Goal: Task Accomplishment & Management: Complete application form

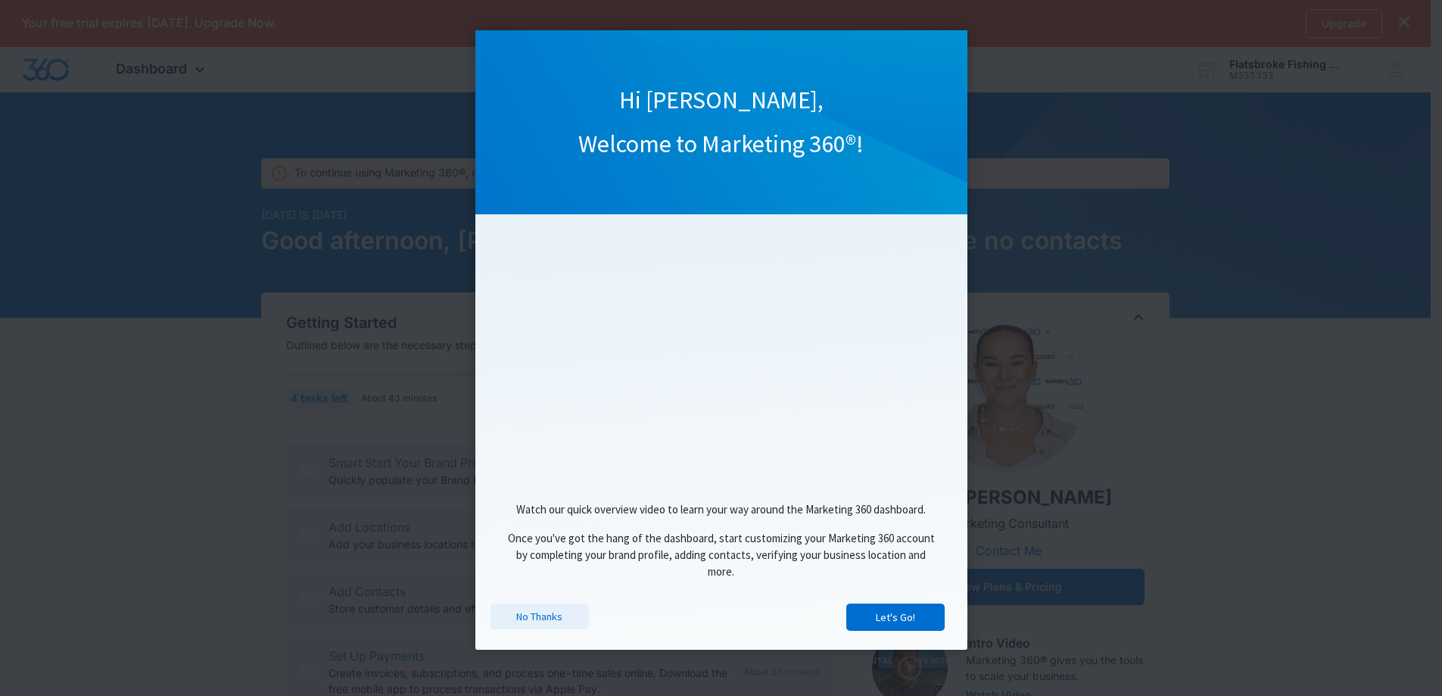
click at [538, 616] on link "No Thanks" at bounding box center [540, 616] width 98 height 26
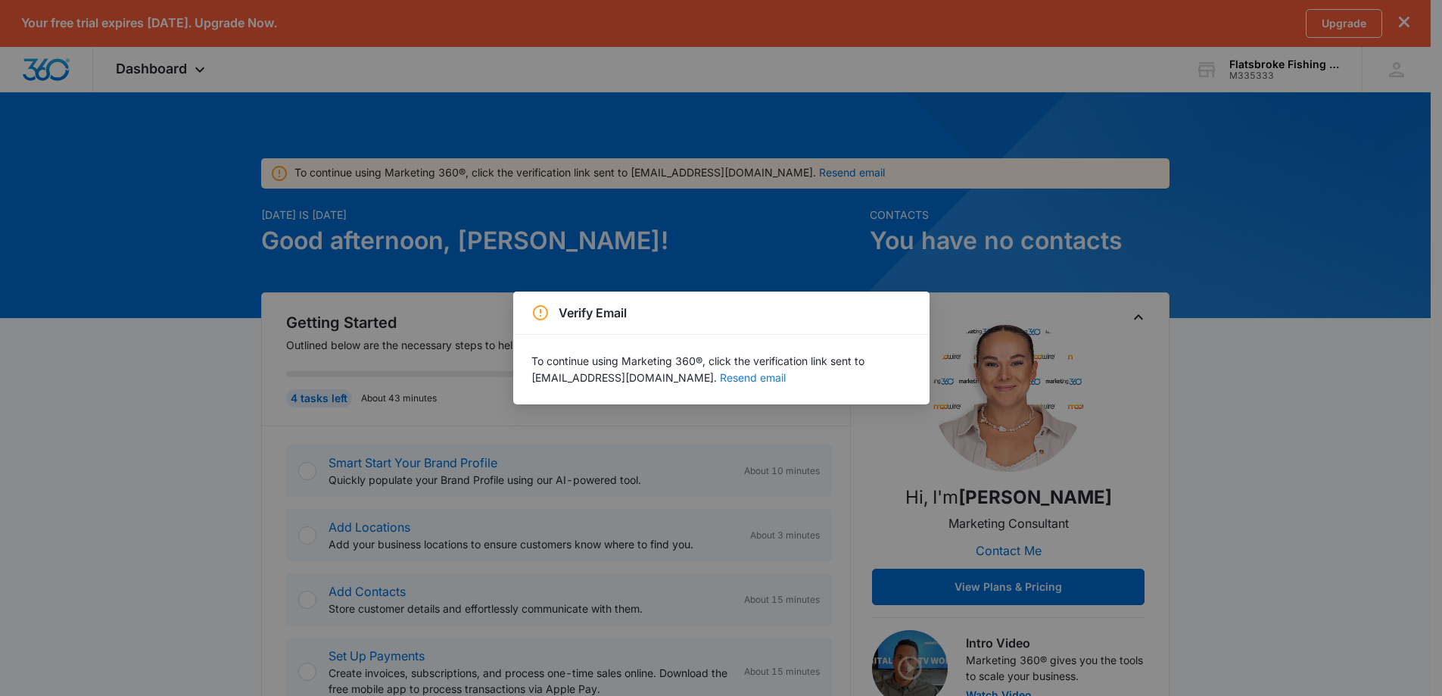
click at [756, 378] on button "Resend email" at bounding box center [753, 378] width 66 height 11
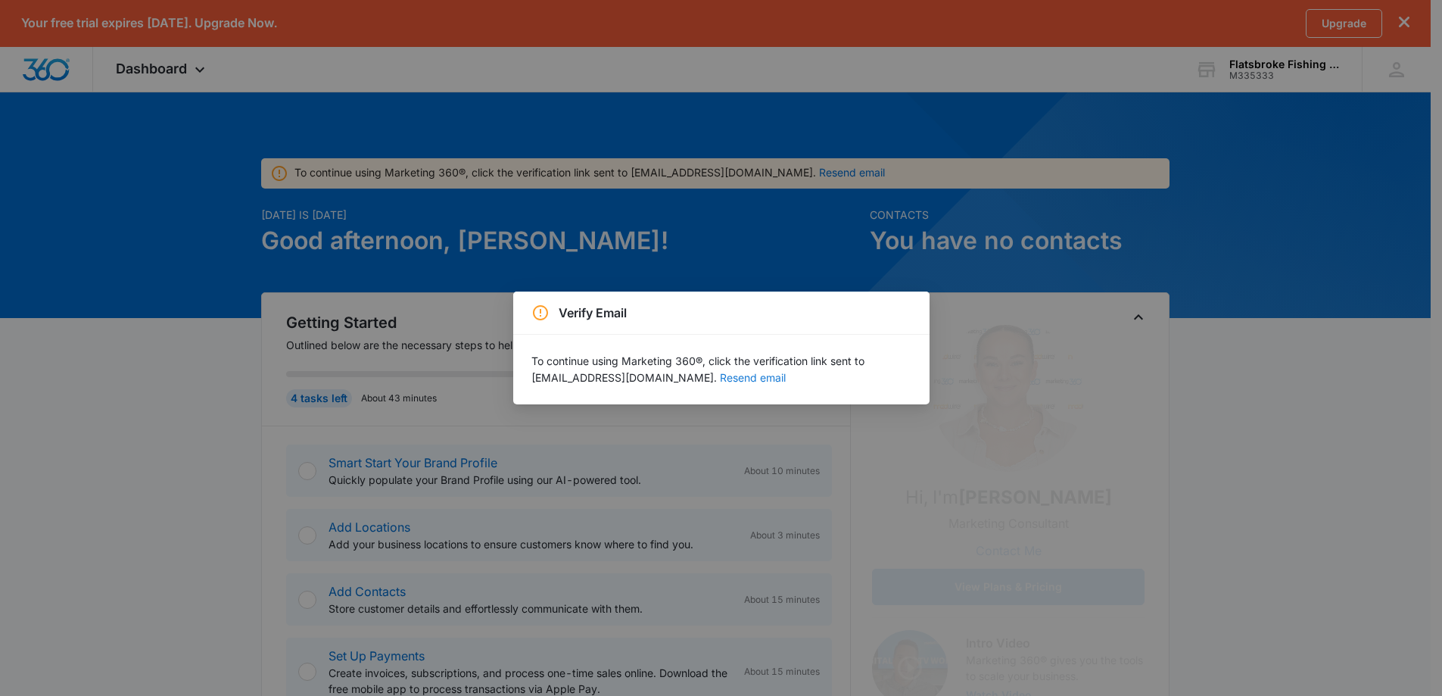
click at [751, 376] on button "Resend email" at bounding box center [753, 378] width 66 height 11
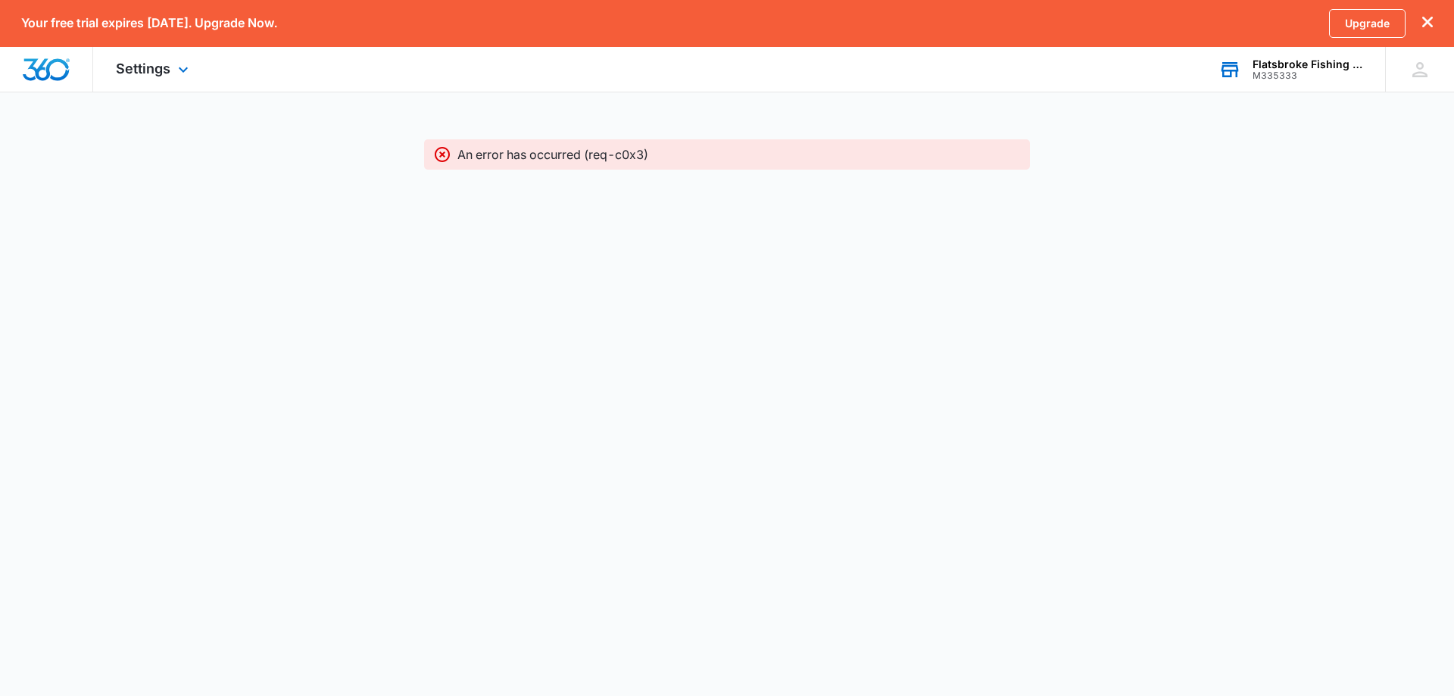
click at [1303, 67] on div "Flatsbroke Fishing Charters" at bounding box center [1307, 64] width 111 height 12
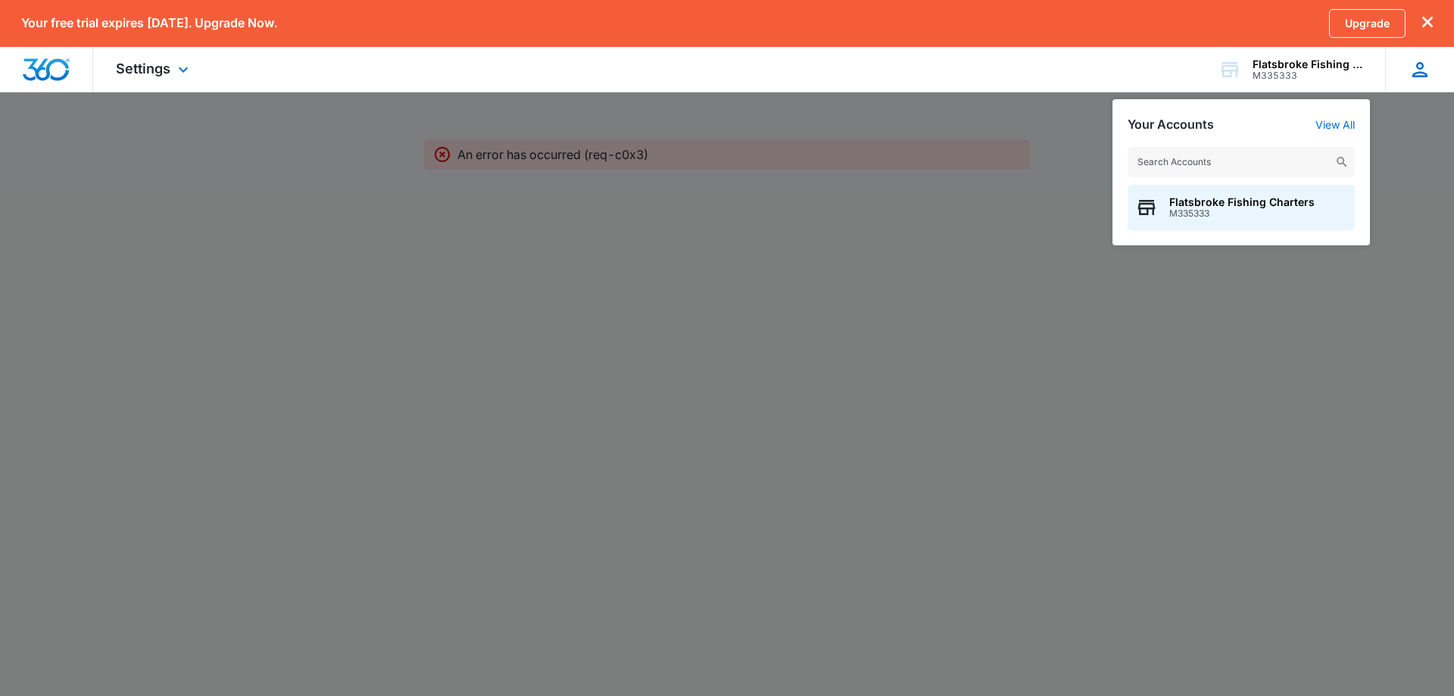
click at [1420, 75] on icon at bounding box center [1419, 69] width 15 height 15
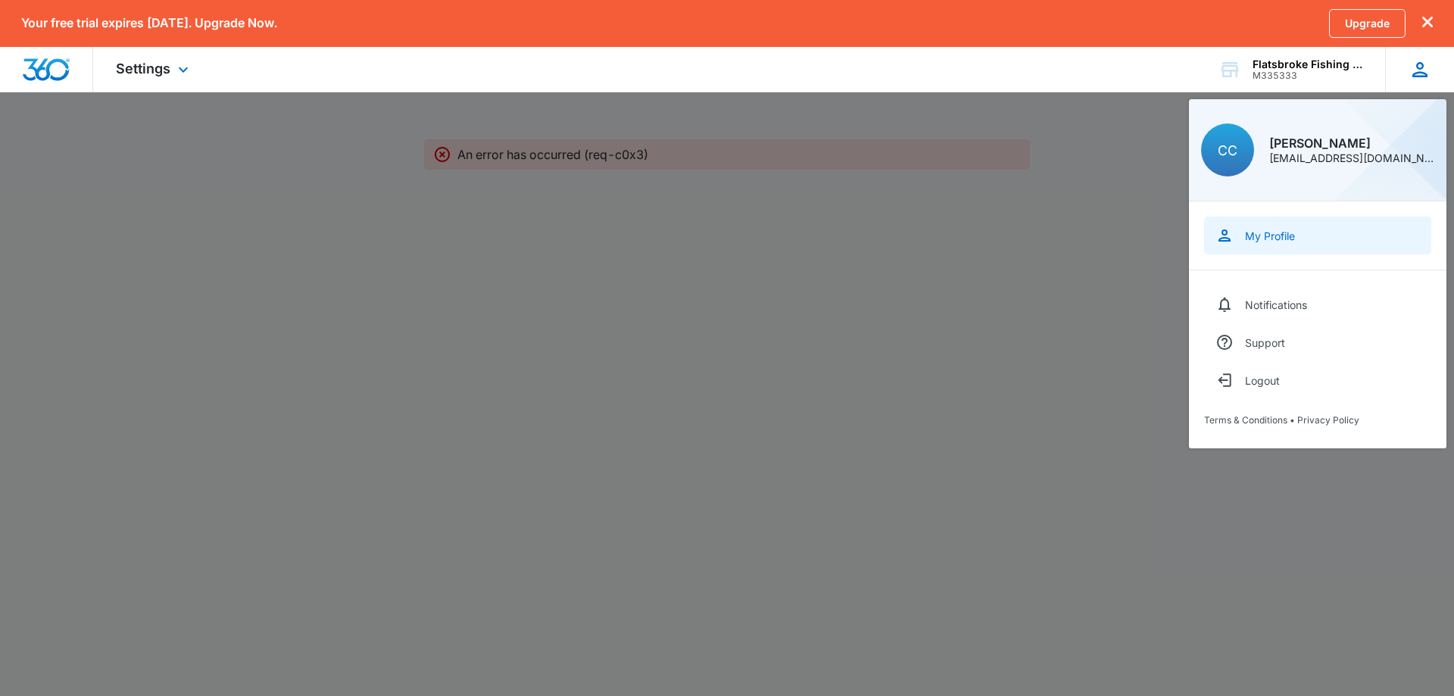
click at [1244, 242] on link "My Profile" at bounding box center [1317, 236] width 227 height 38
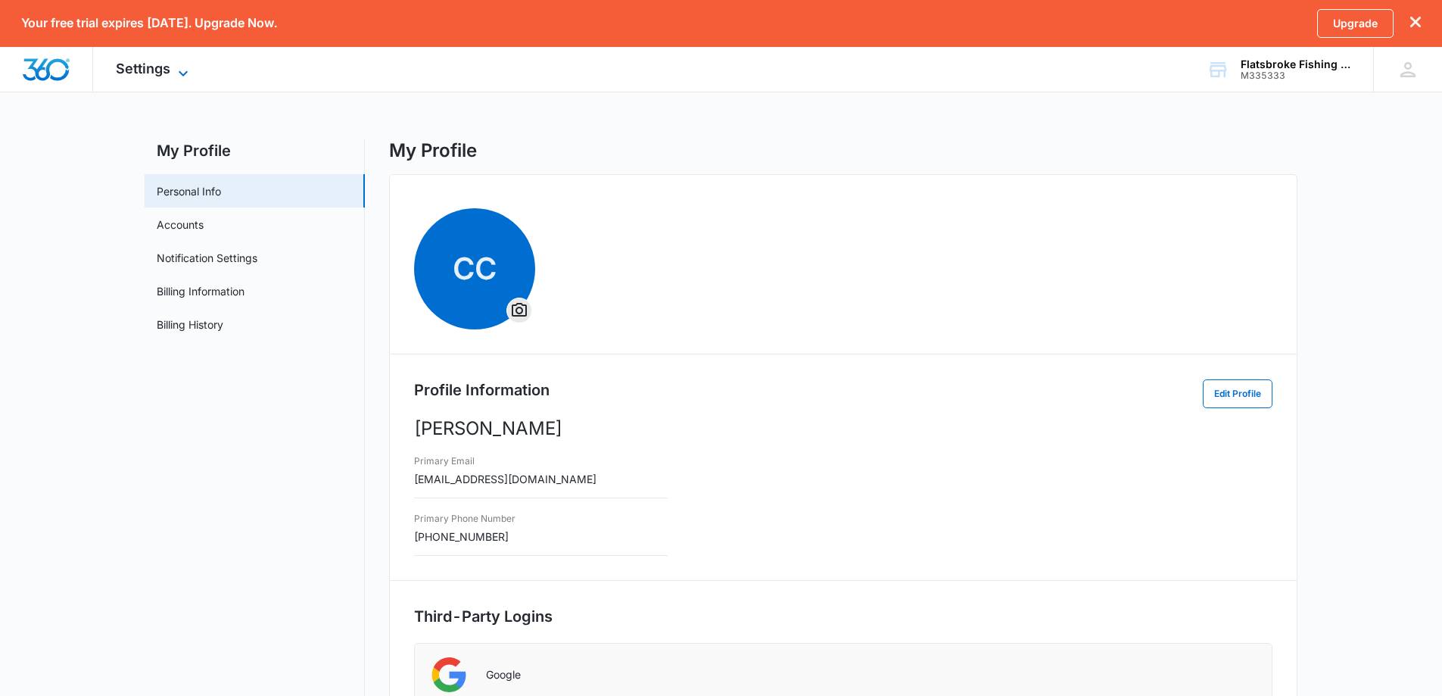
click at [137, 73] on span "Settings" at bounding box center [143, 69] width 55 height 16
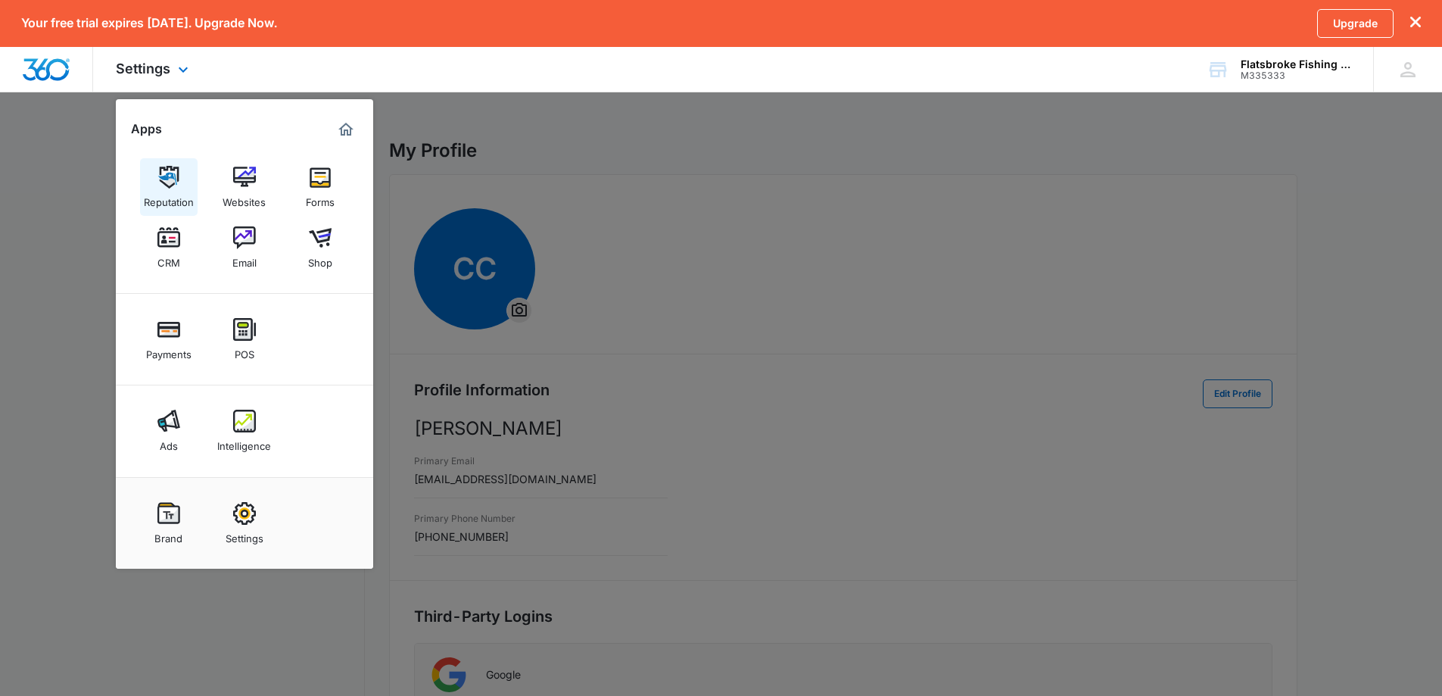
click at [172, 174] on img at bounding box center [168, 177] width 23 height 23
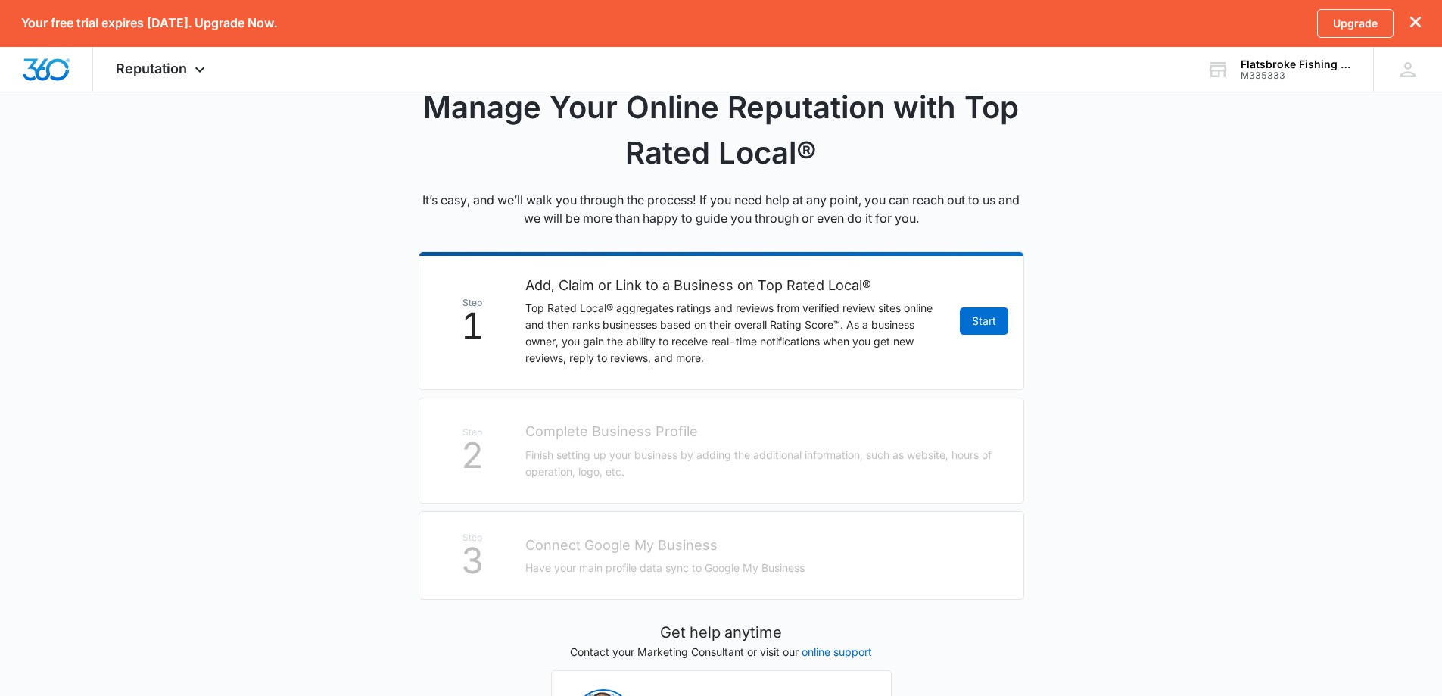
scroll to position [151, 0]
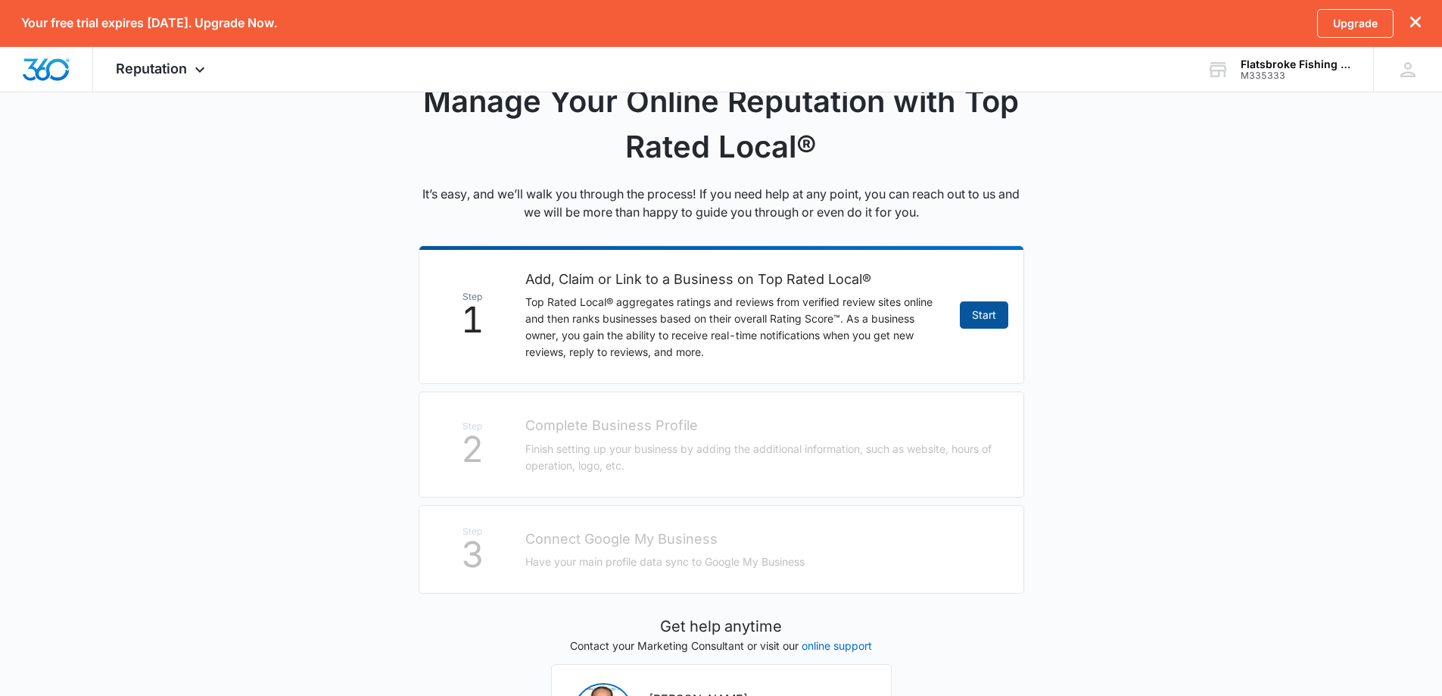
click at [994, 317] on link "Start" at bounding box center [984, 314] width 48 height 27
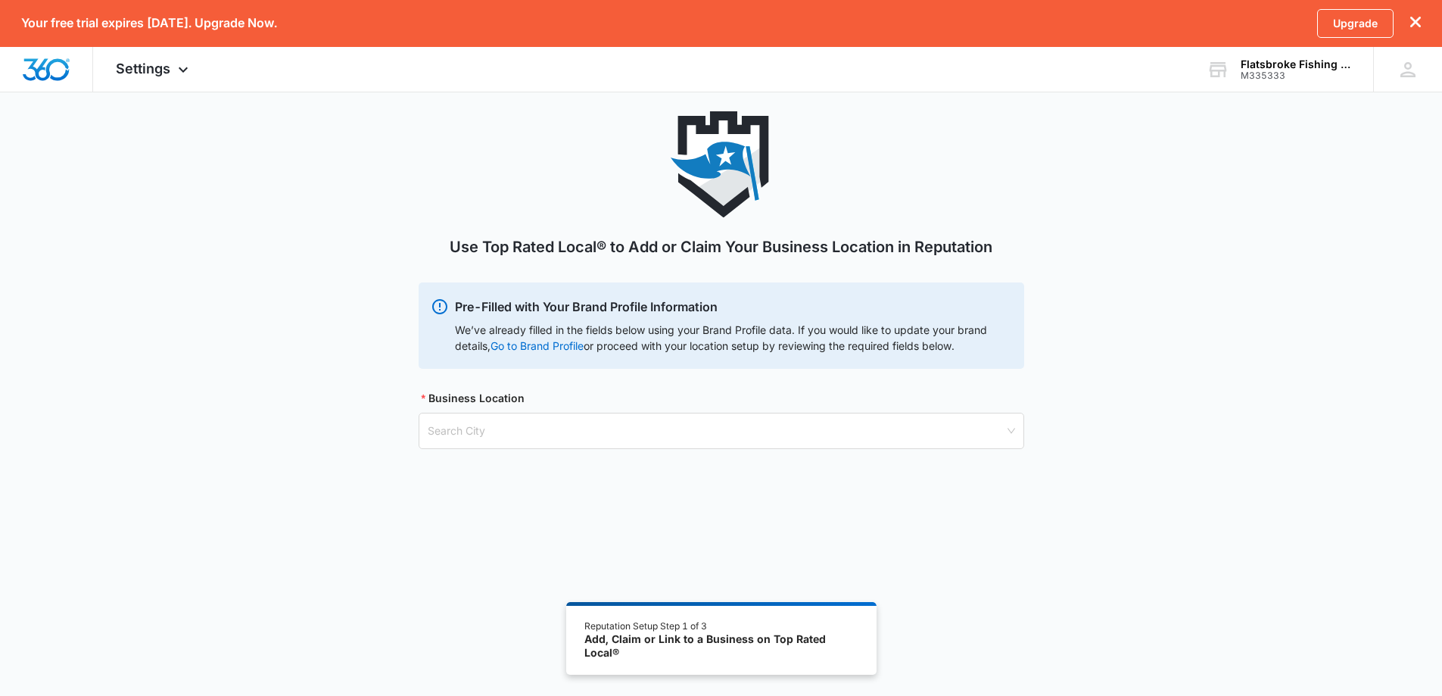
scroll to position [76, 0]
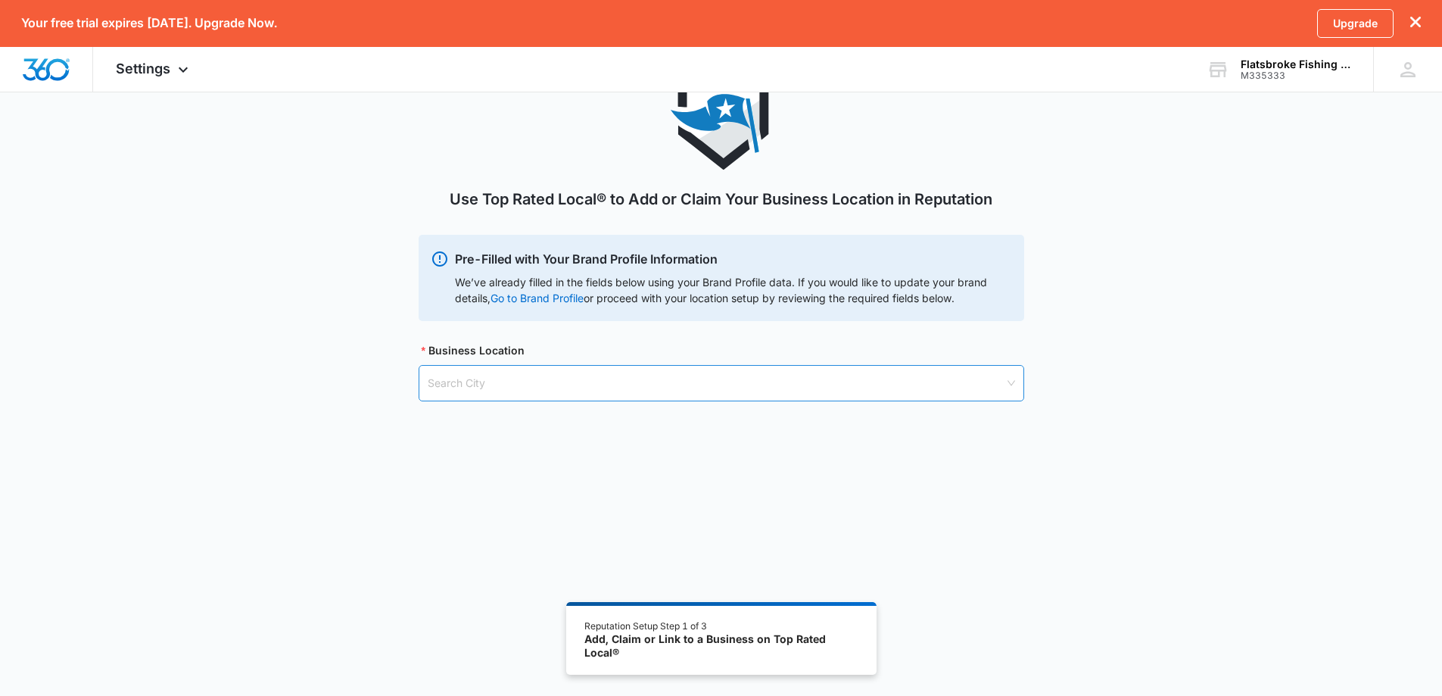
click at [567, 382] on input "search" at bounding box center [716, 383] width 577 height 35
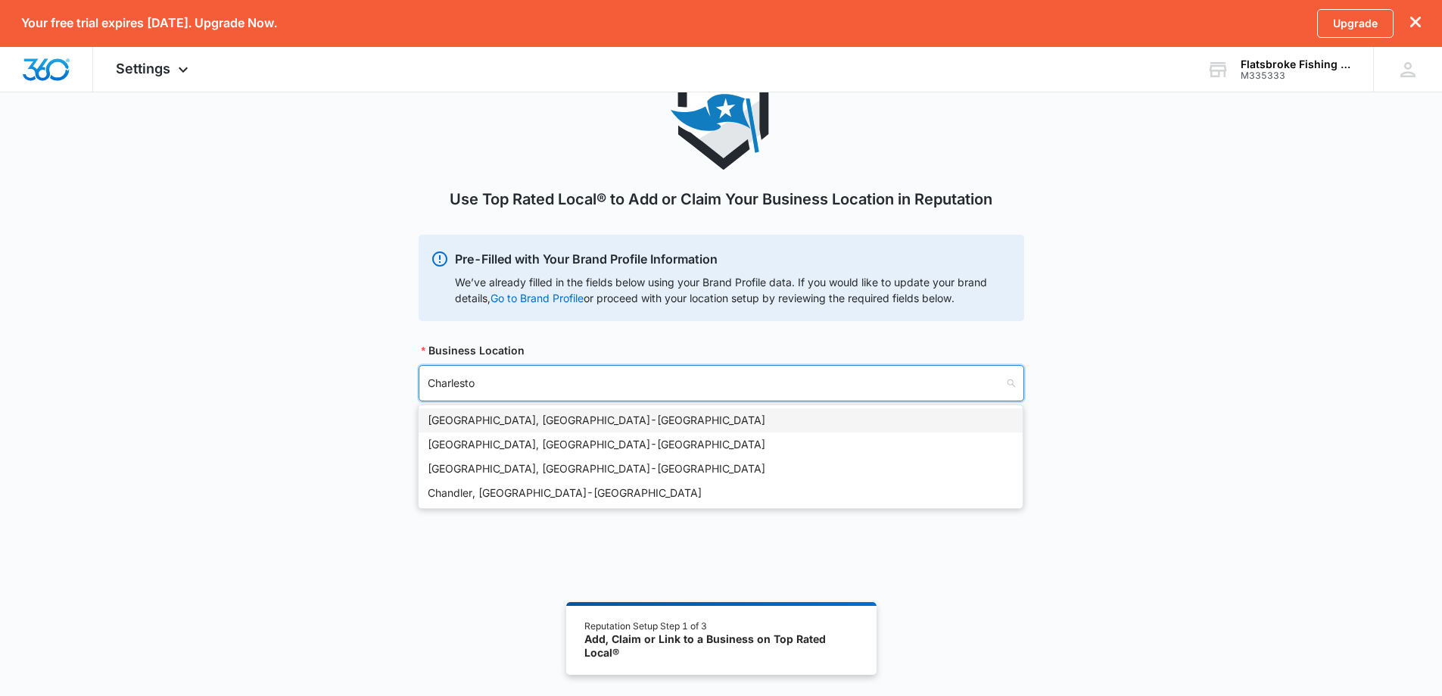
type input "[GEOGRAPHIC_DATA]"
click at [507, 420] on div "[GEOGRAPHIC_DATA], [GEOGRAPHIC_DATA] - [GEOGRAPHIC_DATA]" at bounding box center [721, 420] width 586 height 17
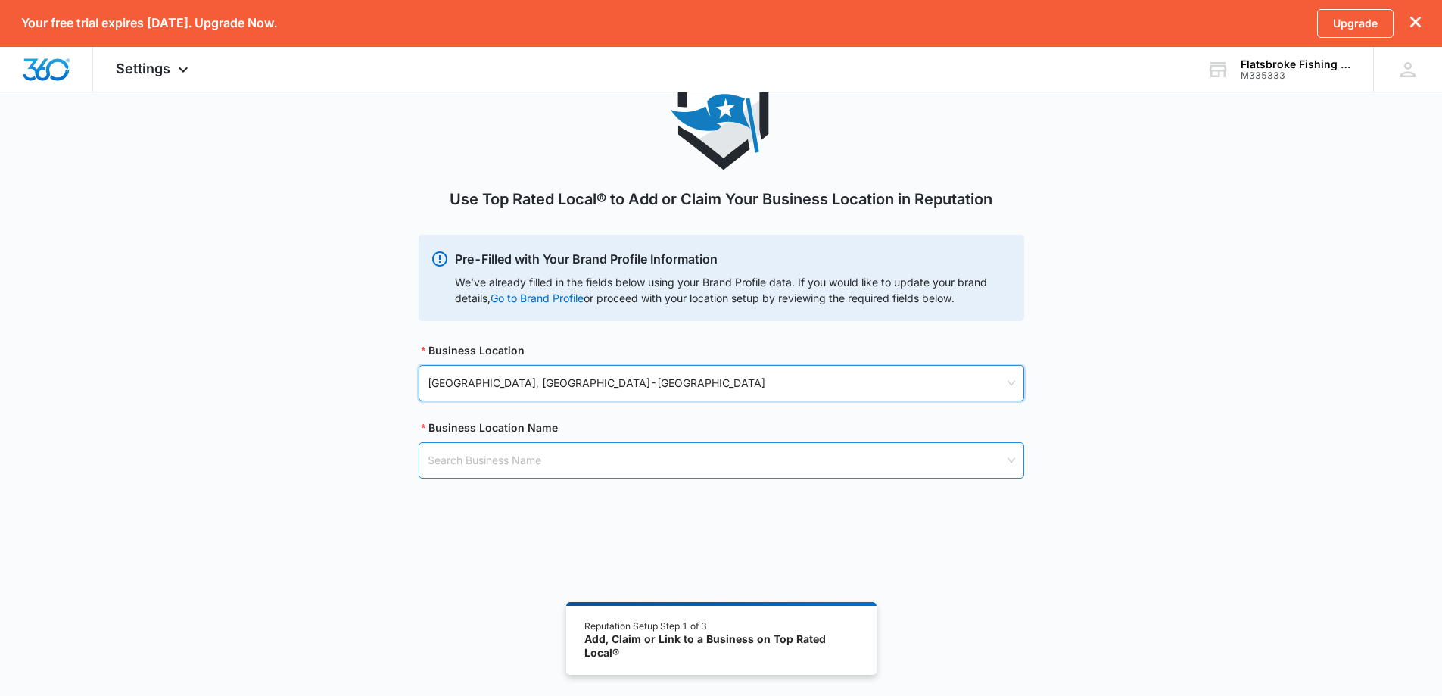
click at [538, 461] on input "search" at bounding box center [716, 460] width 577 height 35
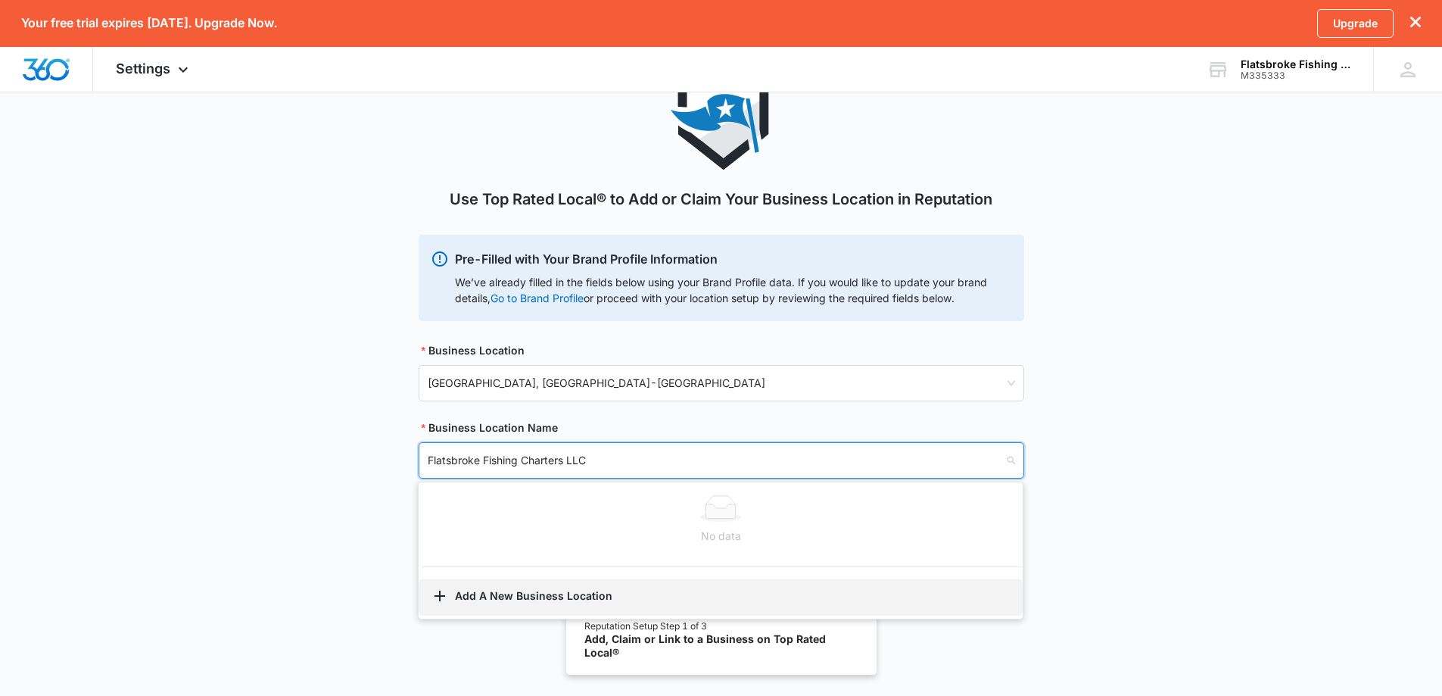
type input "Flatsbroke Fishing Charters LLC"
click at [497, 597] on button "Add A New Business Location" at bounding box center [721, 597] width 604 height 36
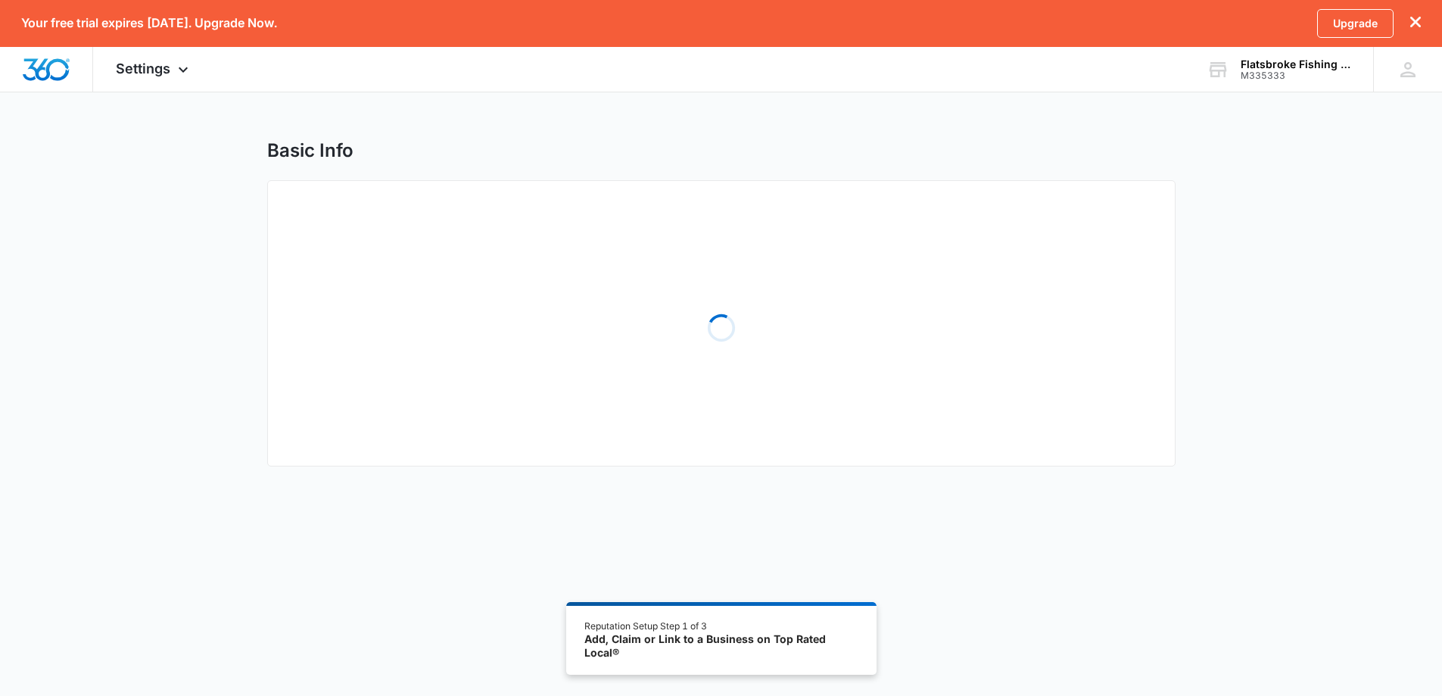
select select "[US_STATE]"
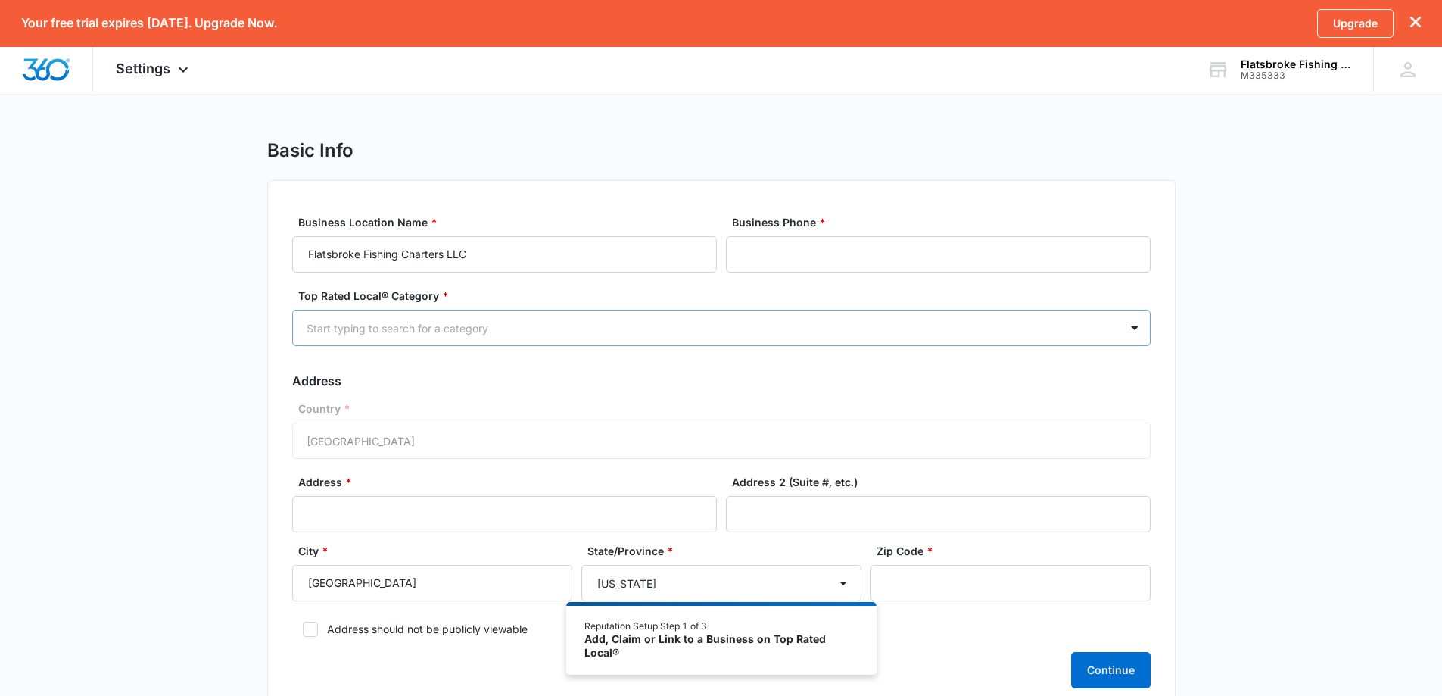
click at [491, 322] on div at bounding box center [704, 328] width 794 height 19
type input "fish"
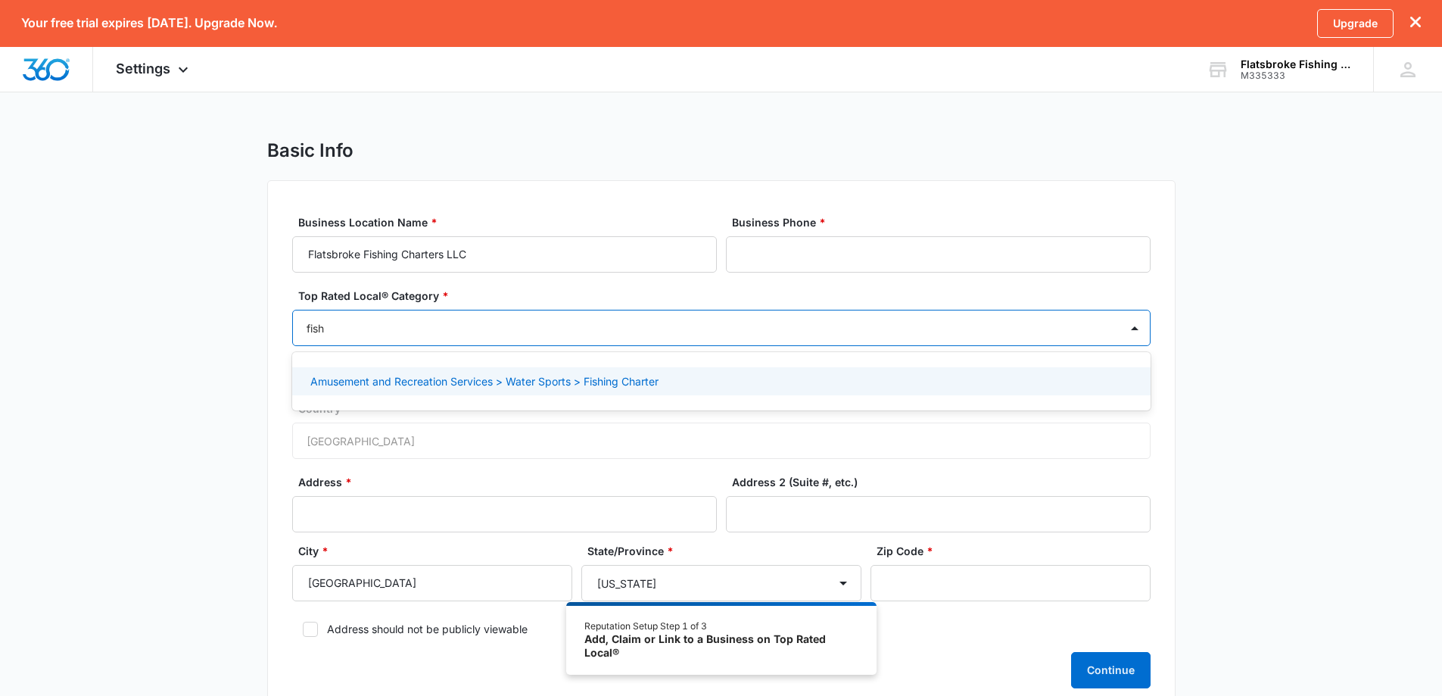
click at [494, 386] on p "Amusement and Recreation Services > Water Sports > Fishing Charter" at bounding box center [484, 381] width 348 height 16
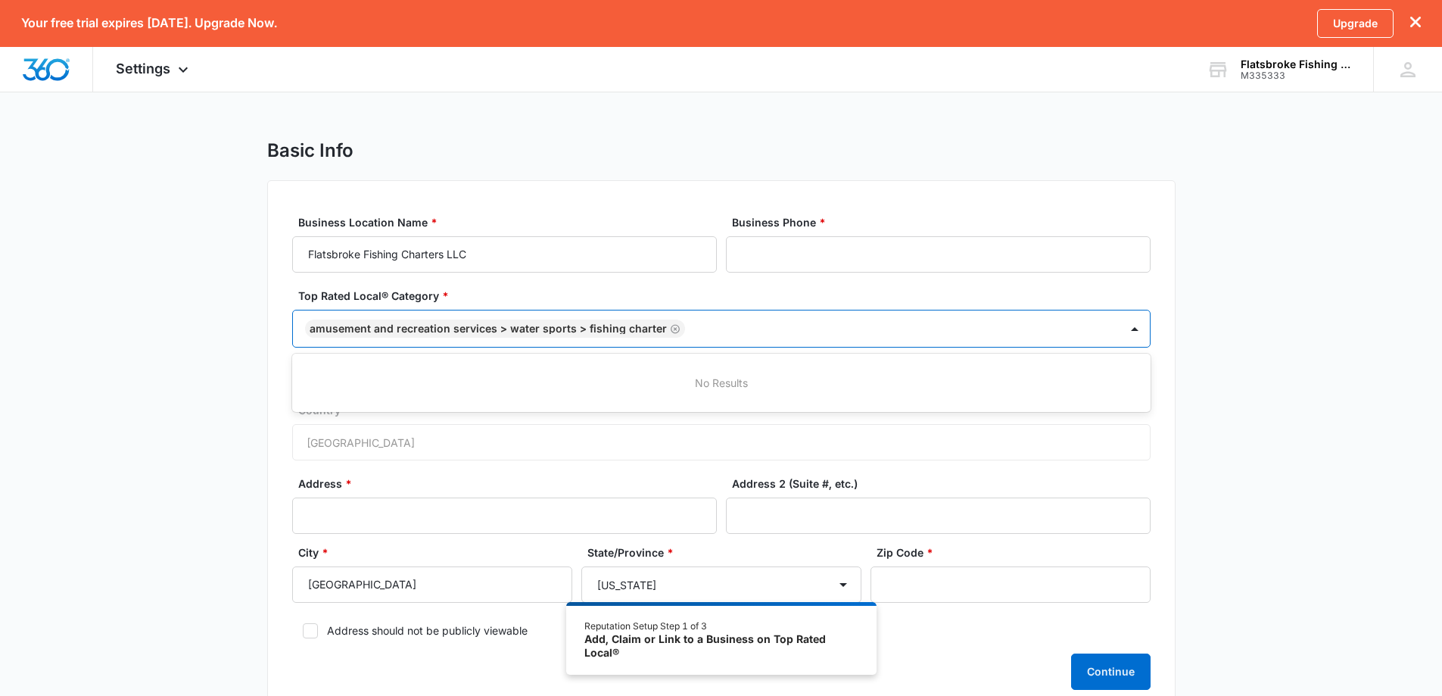
click at [1254, 377] on div "Basic Info Business Location Name * Flatsbroke Fishing Charters LLC Business Ph…" at bounding box center [721, 436] width 1442 height 594
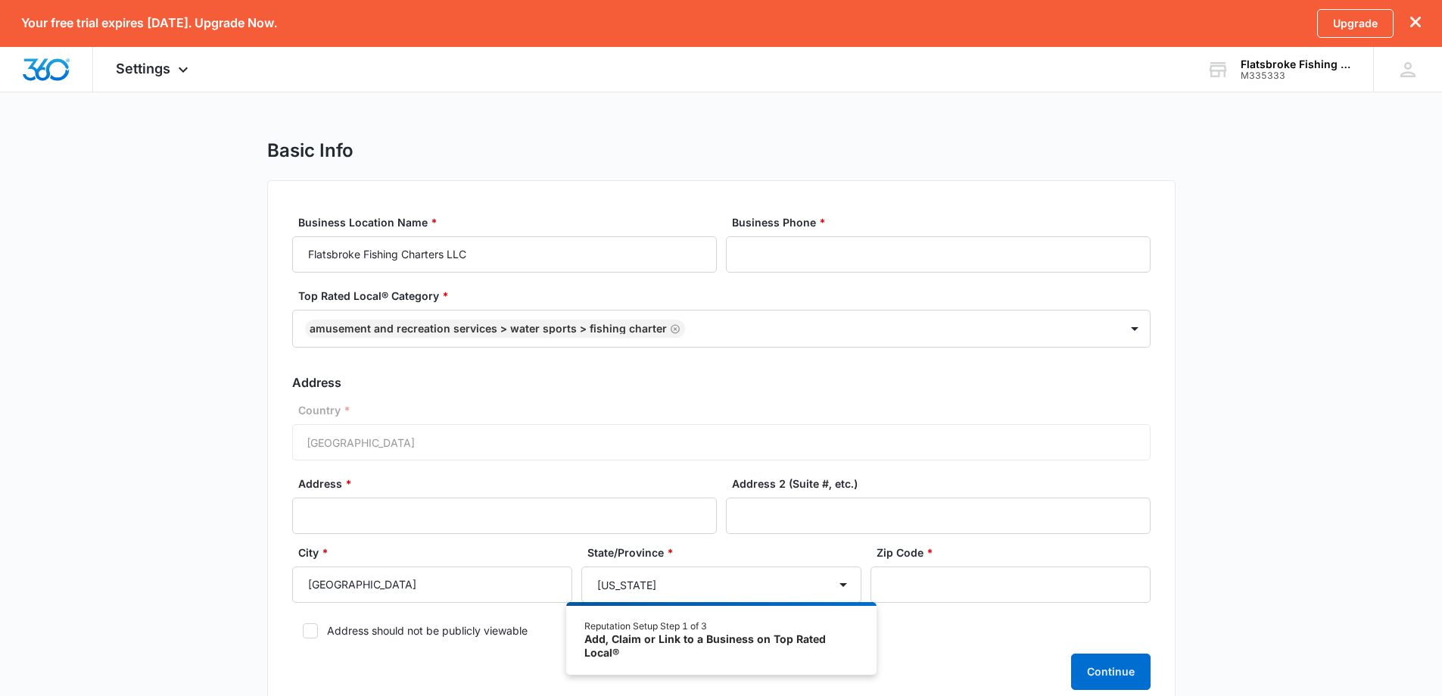
click at [347, 437] on div "Country * [GEOGRAPHIC_DATA]" at bounding box center [721, 431] width 859 height 58
click at [350, 508] on input "Address *" at bounding box center [504, 515] width 425 height 36
click at [815, 251] on input "Business Phone *" at bounding box center [938, 254] width 425 height 36
drag, startPoint x: 823, startPoint y: 260, endPoint x: 793, endPoint y: 259, distance: 30.3
click at [823, 260] on input "Business Phone *" at bounding box center [938, 254] width 425 height 36
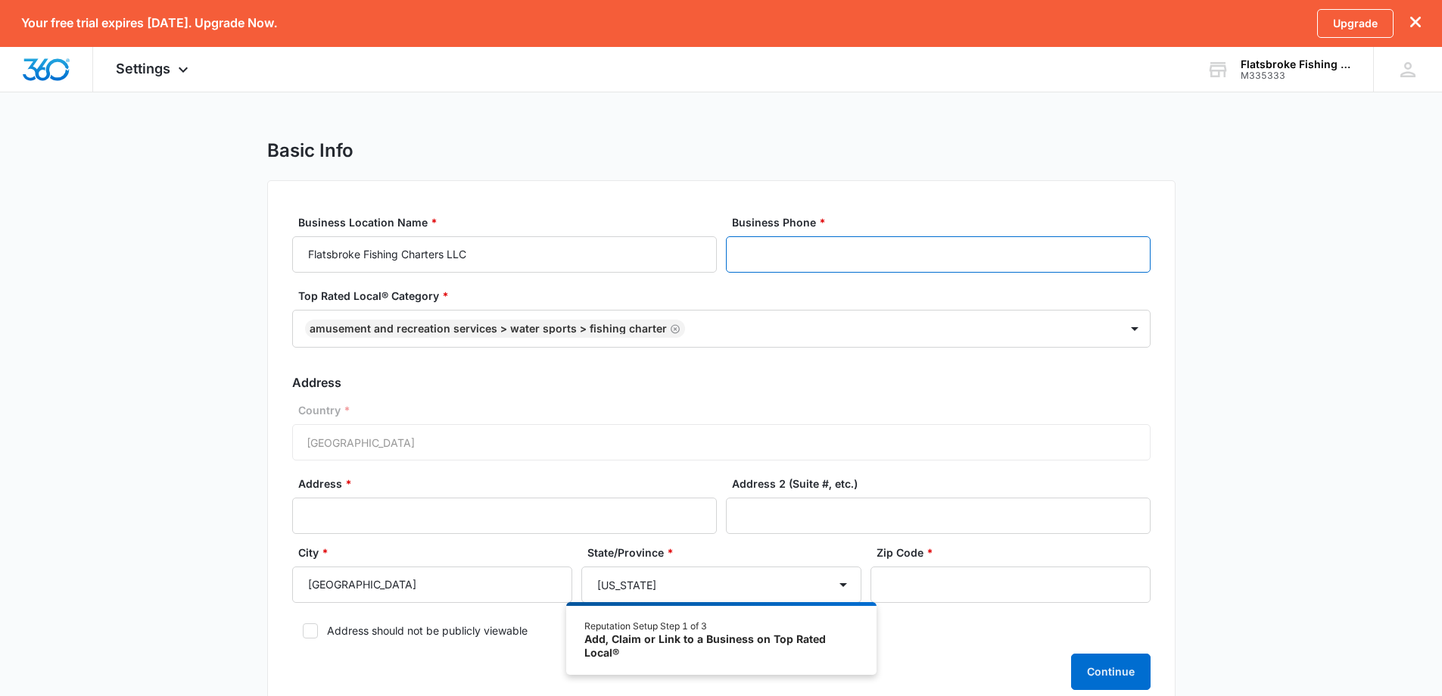
paste input "[PHONE_NUMBER]"
click at [775, 249] on input "[PHONE_NUMBER]" at bounding box center [938, 254] width 425 height 36
type input "[PHONE_NUMBER]"
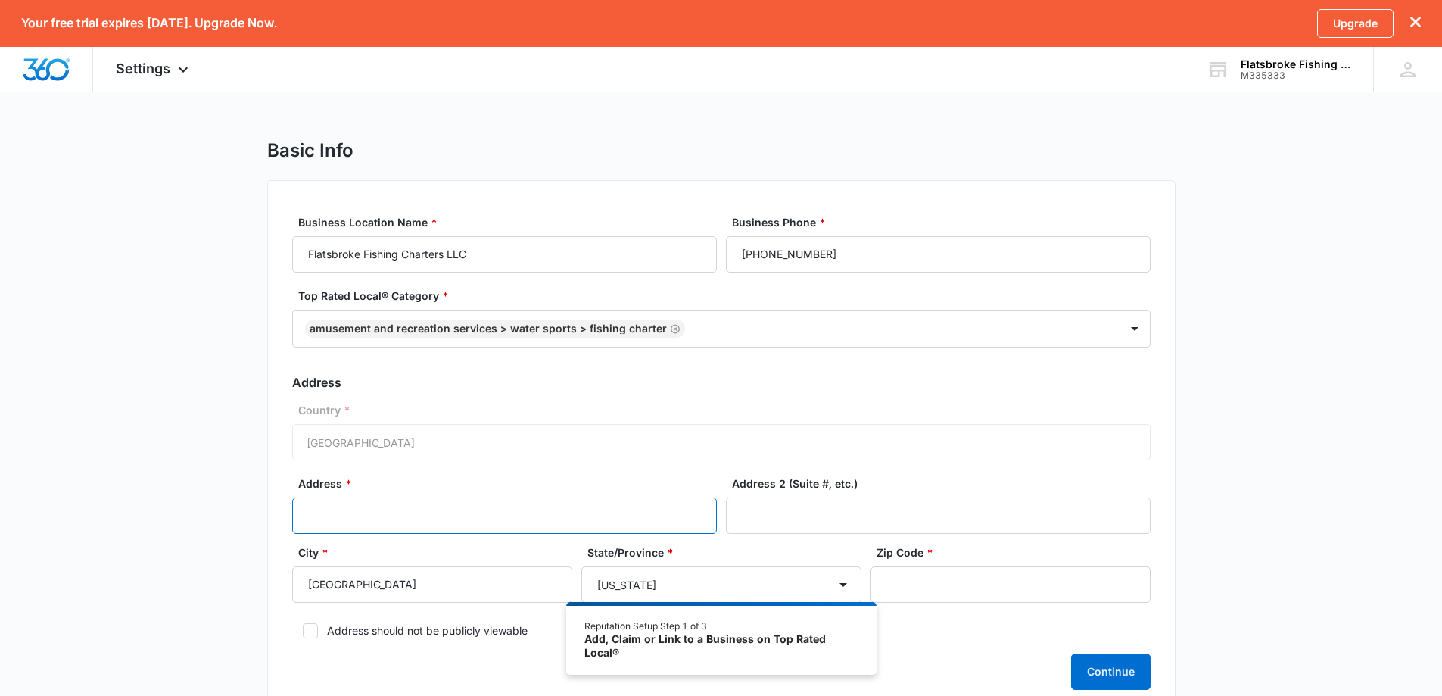
drag, startPoint x: 345, startPoint y: 515, endPoint x: 335, endPoint y: 514, distance: 9.1
click at [345, 515] on input "Address *" at bounding box center [504, 515] width 425 height 36
click at [358, 504] on input "Address *" at bounding box center [504, 515] width 425 height 36
paste input "[STREET_ADDRESS]"
type input "[STREET_ADDRESS]"
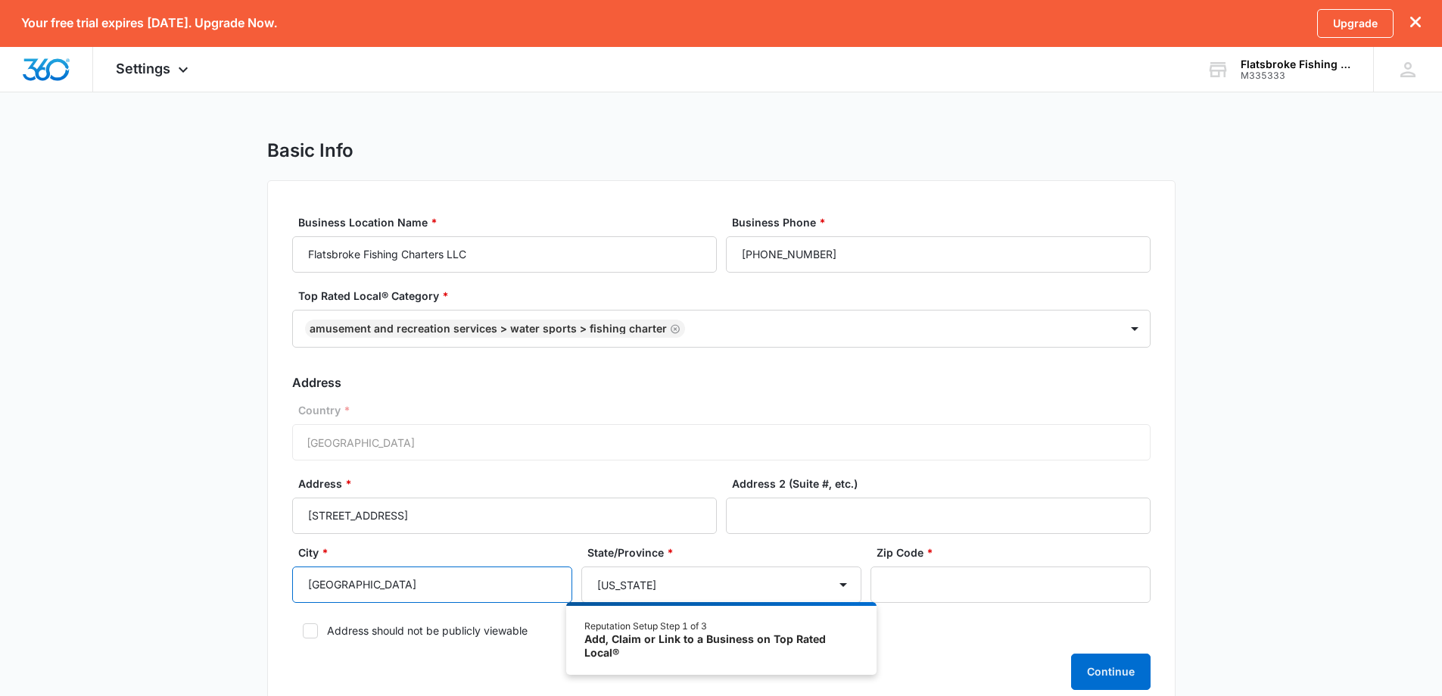
drag, startPoint x: 398, startPoint y: 587, endPoint x: 251, endPoint y: 572, distance: 147.7
click at [251, 572] on div "Basic Info Business Location Name * Flatsbroke Fishing Charters LLC Business Ph…" at bounding box center [721, 436] width 1442 height 594
type input "[GEOGRAPHIC_DATA]"
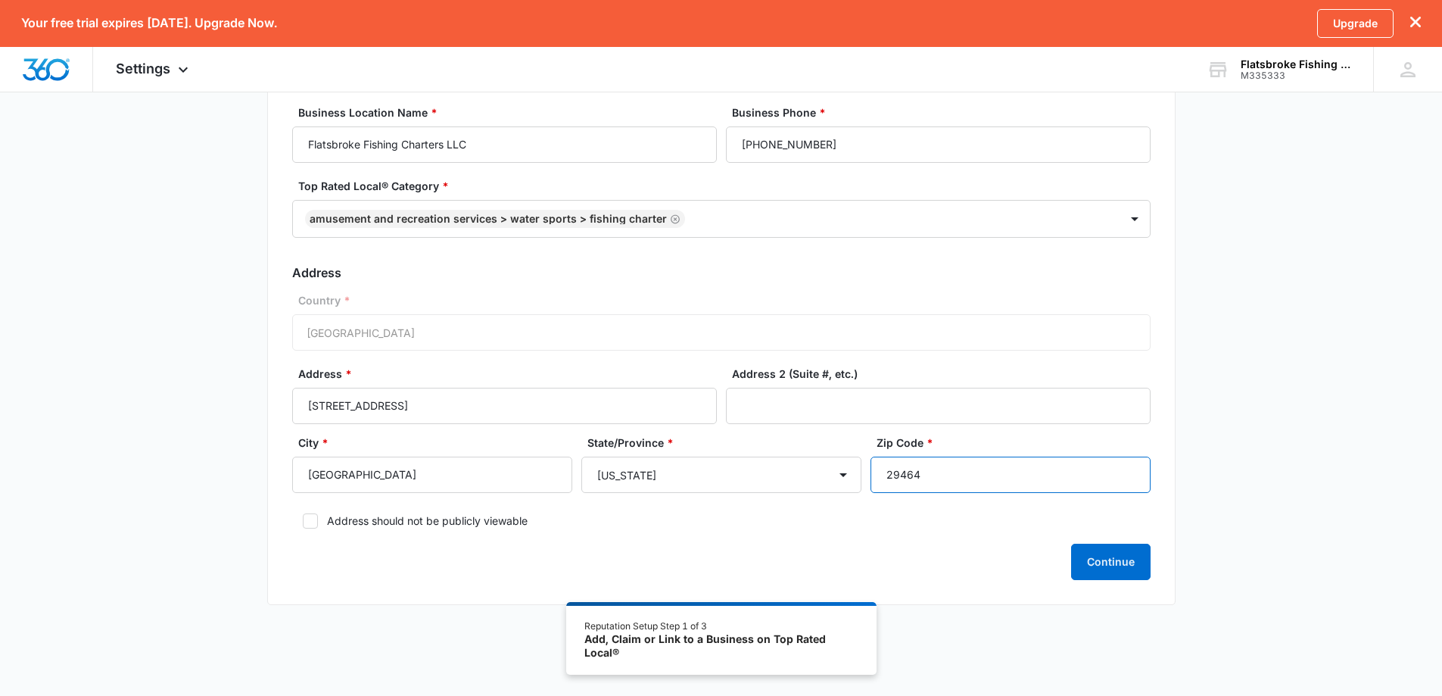
scroll to position [129, 0]
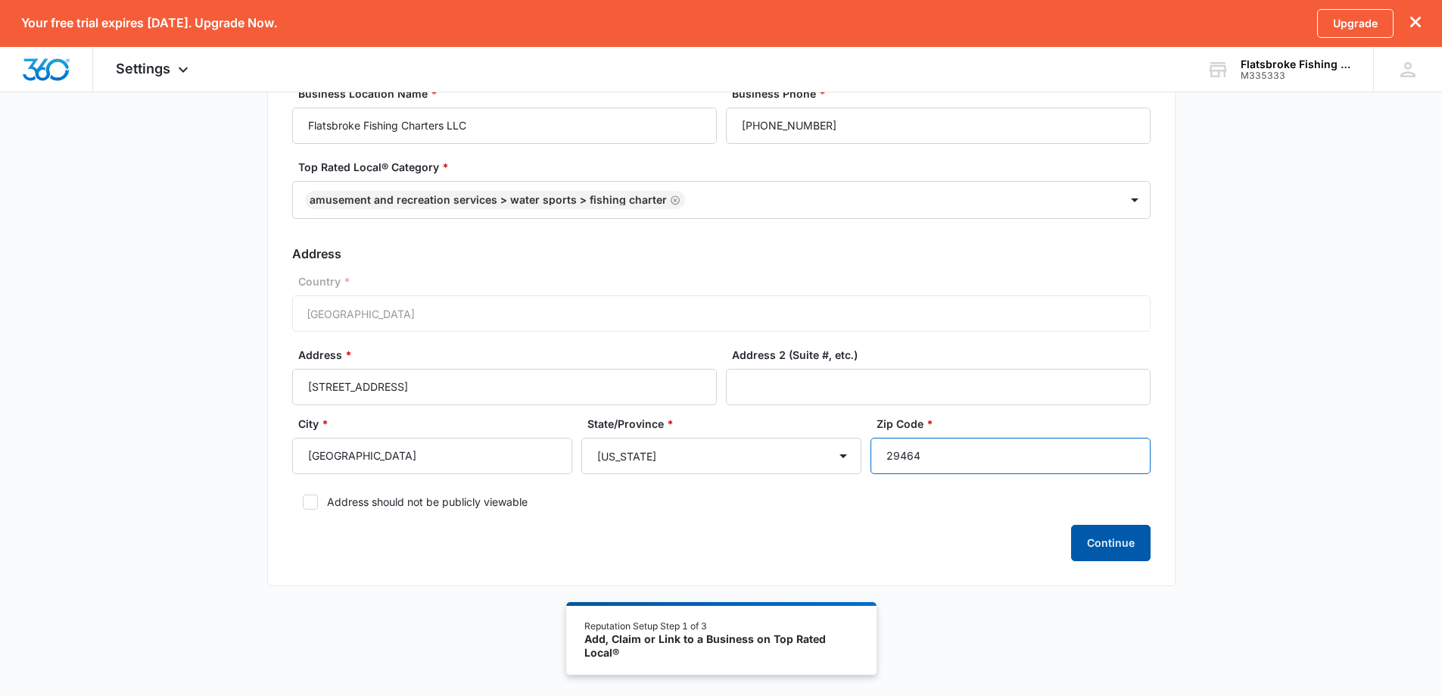
type input "29464"
click at [1112, 543] on button "Continue" at bounding box center [1111, 543] width 80 height 36
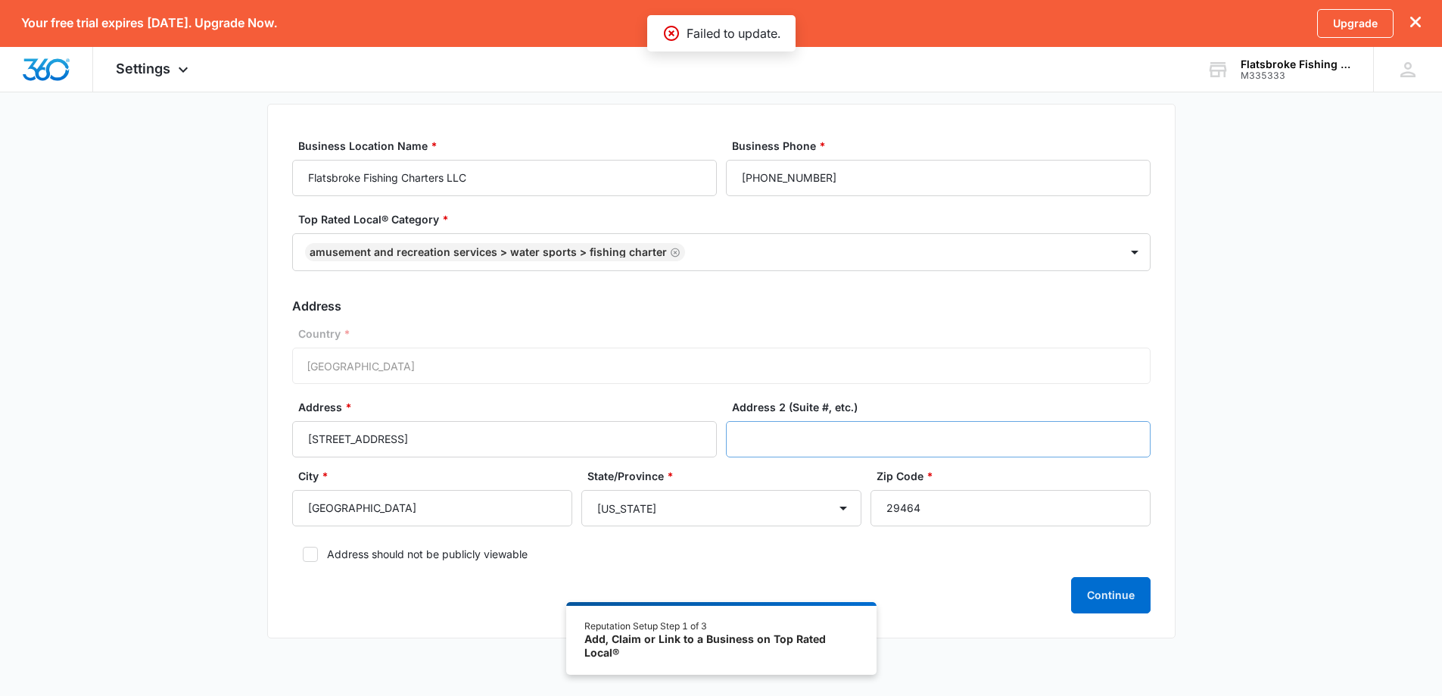
scroll to position [53, 0]
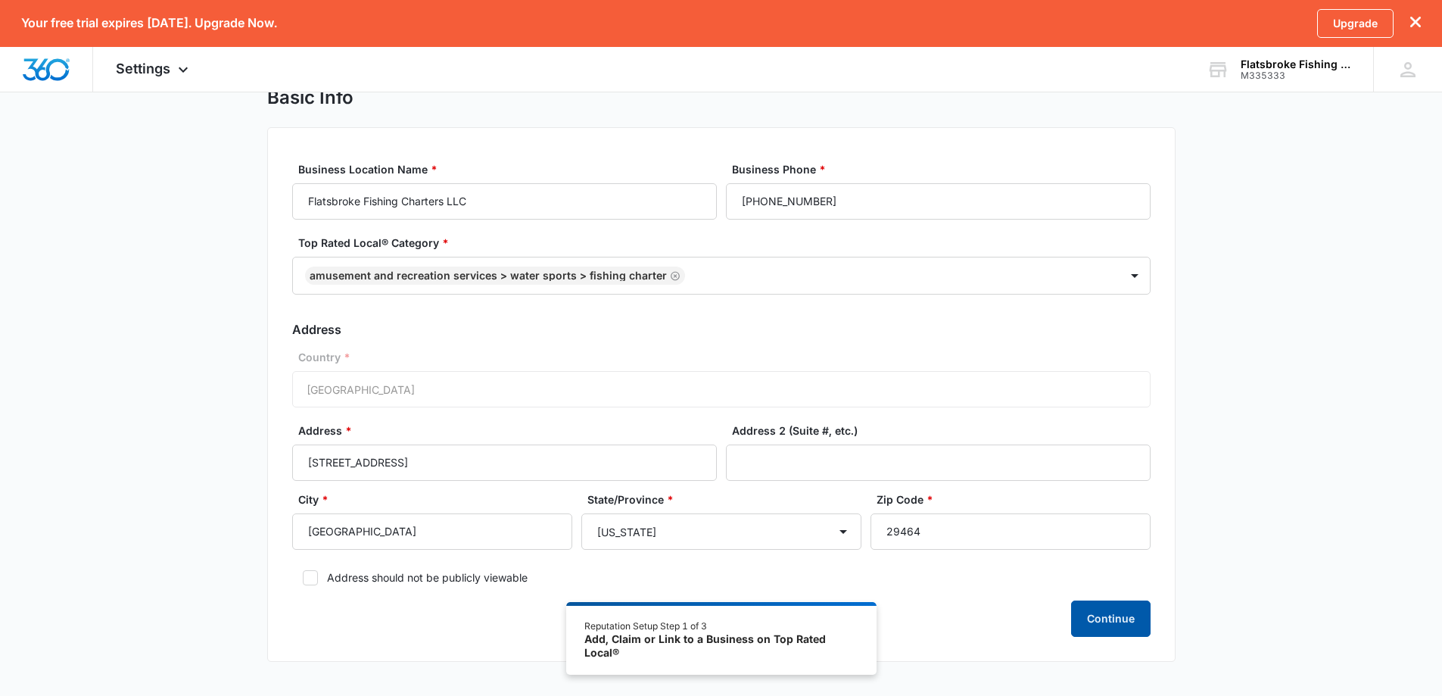
click at [1105, 621] on button "Continue" at bounding box center [1111, 618] width 80 height 36
click at [1105, 618] on button "Continue" at bounding box center [1111, 618] width 80 height 36
click at [1118, 619] on button "Continue" at bounding box center [1111, 618] width 80 height 36
click at [681, 641] on div "Add, Claim or Link to a Business on Top Rated Local®" at bounding box center [721, 645] width 273 height 27
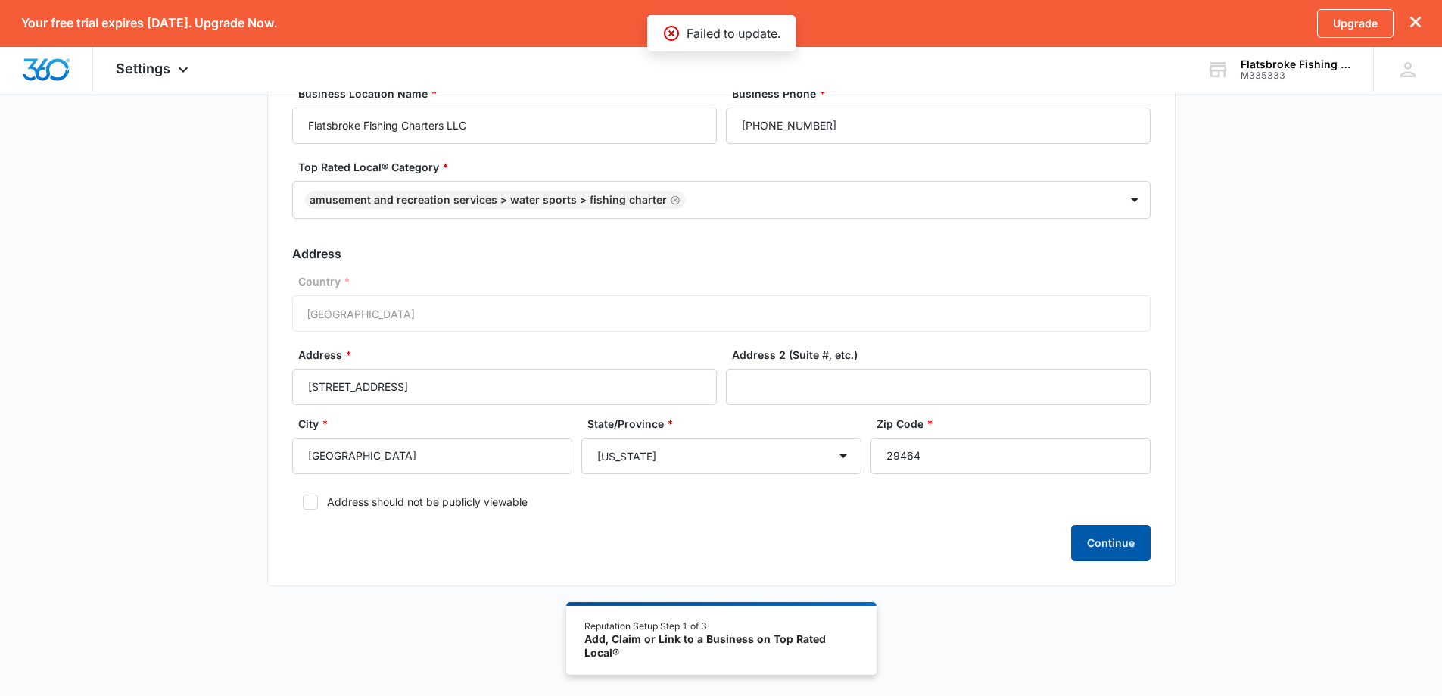
scroll to position [0, 0]
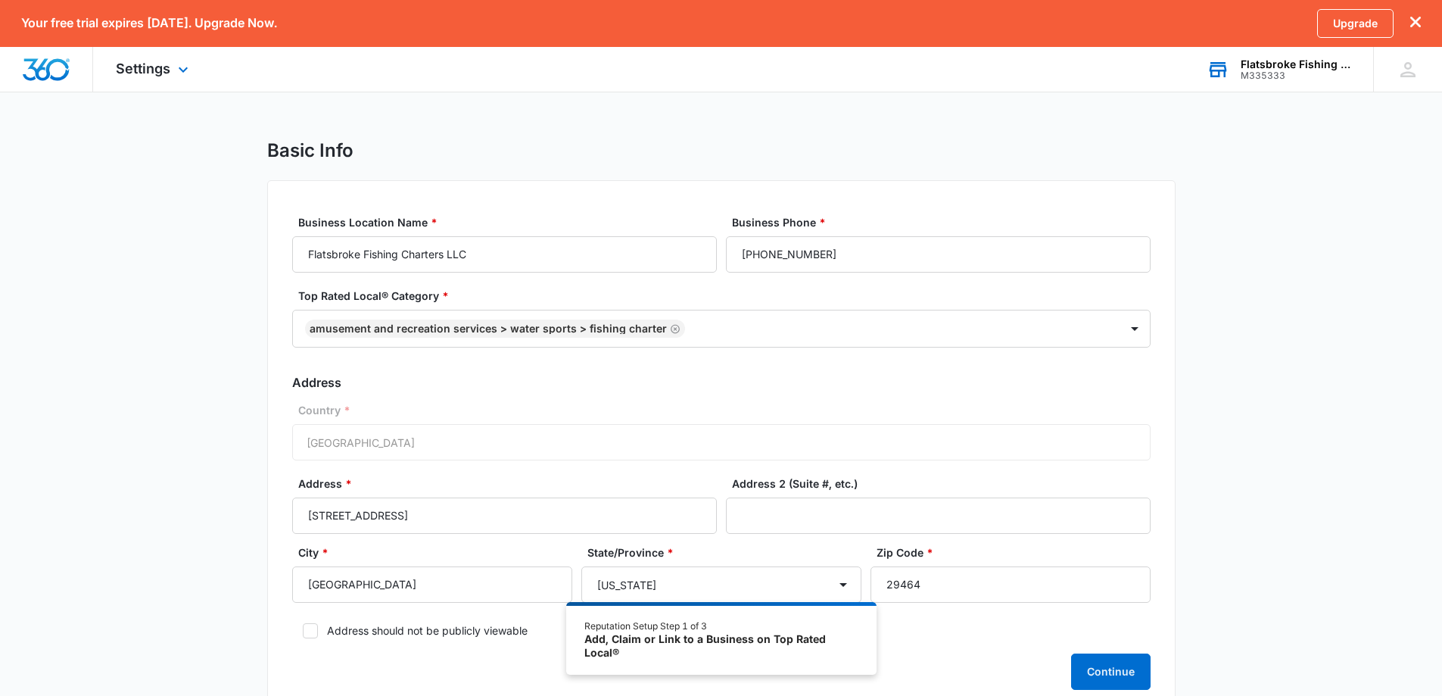
click at [1259, 70] on div "M335333" at bounding box center [1296, 75] width 111 height 11
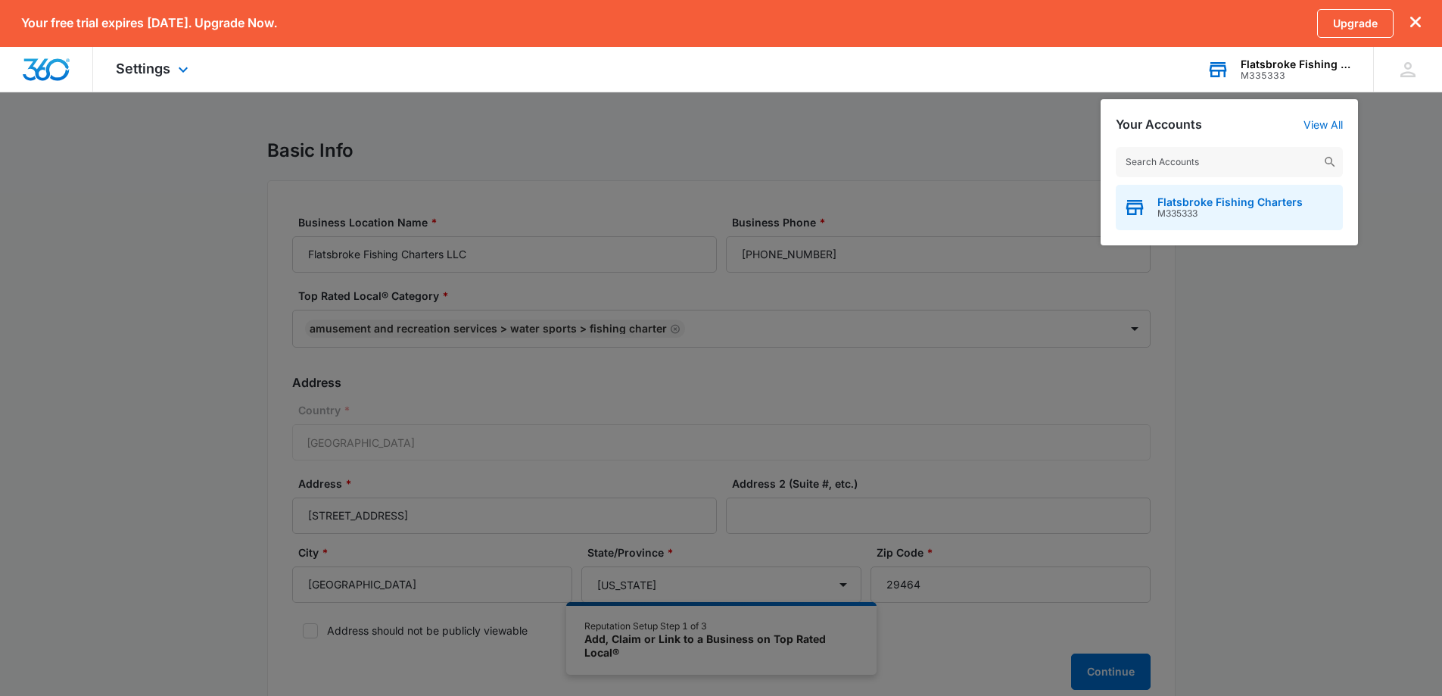
click at [1247, 210] on span "M335333" at bounding box center [1230, 213] width 145 height 11
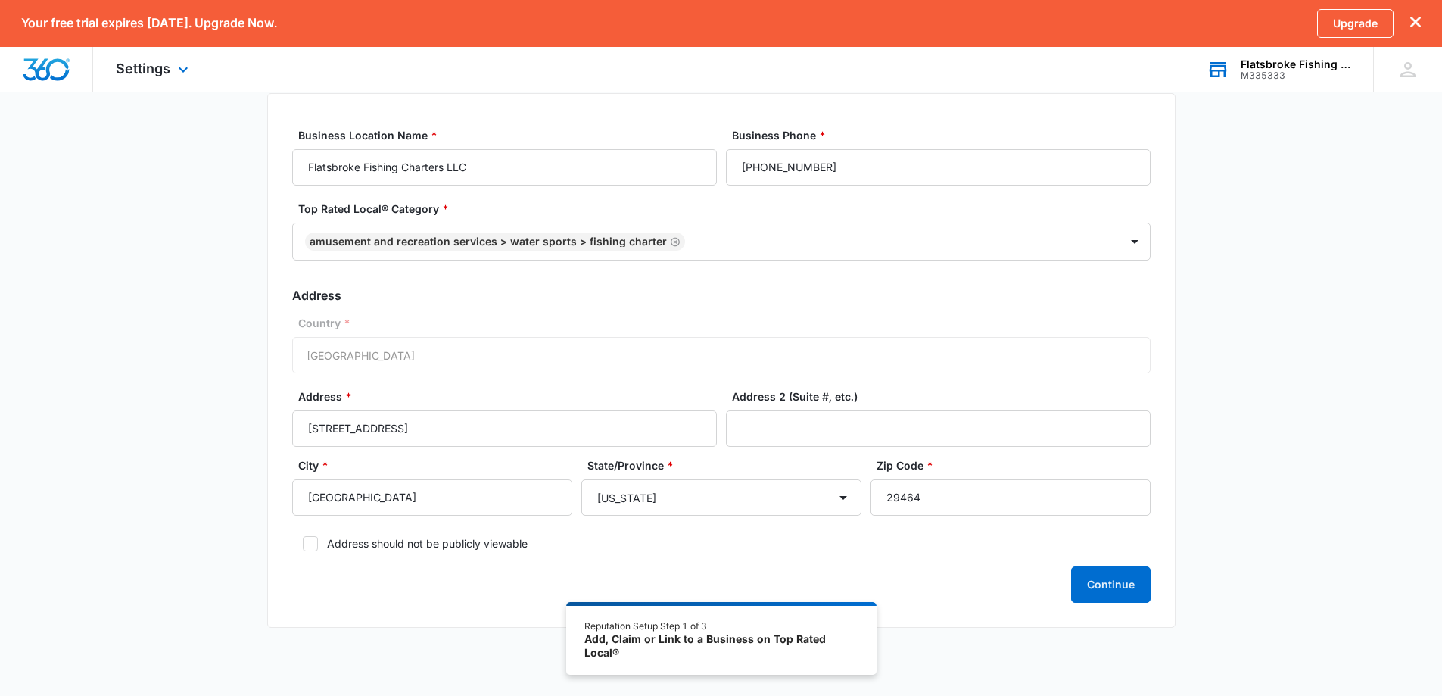
scroll to position [129, 0]
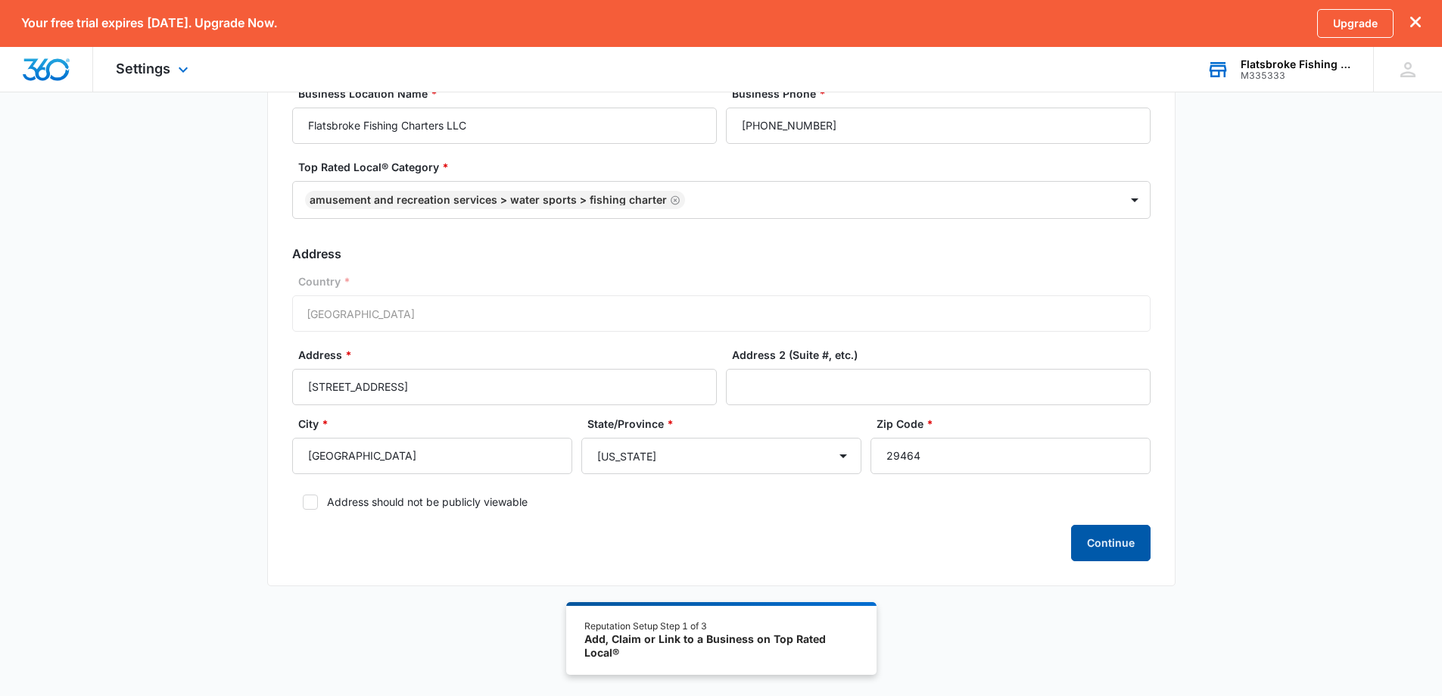
click at [1119, 539] on button "Continue" at bounding box center [1111, 543] width 80 height 36
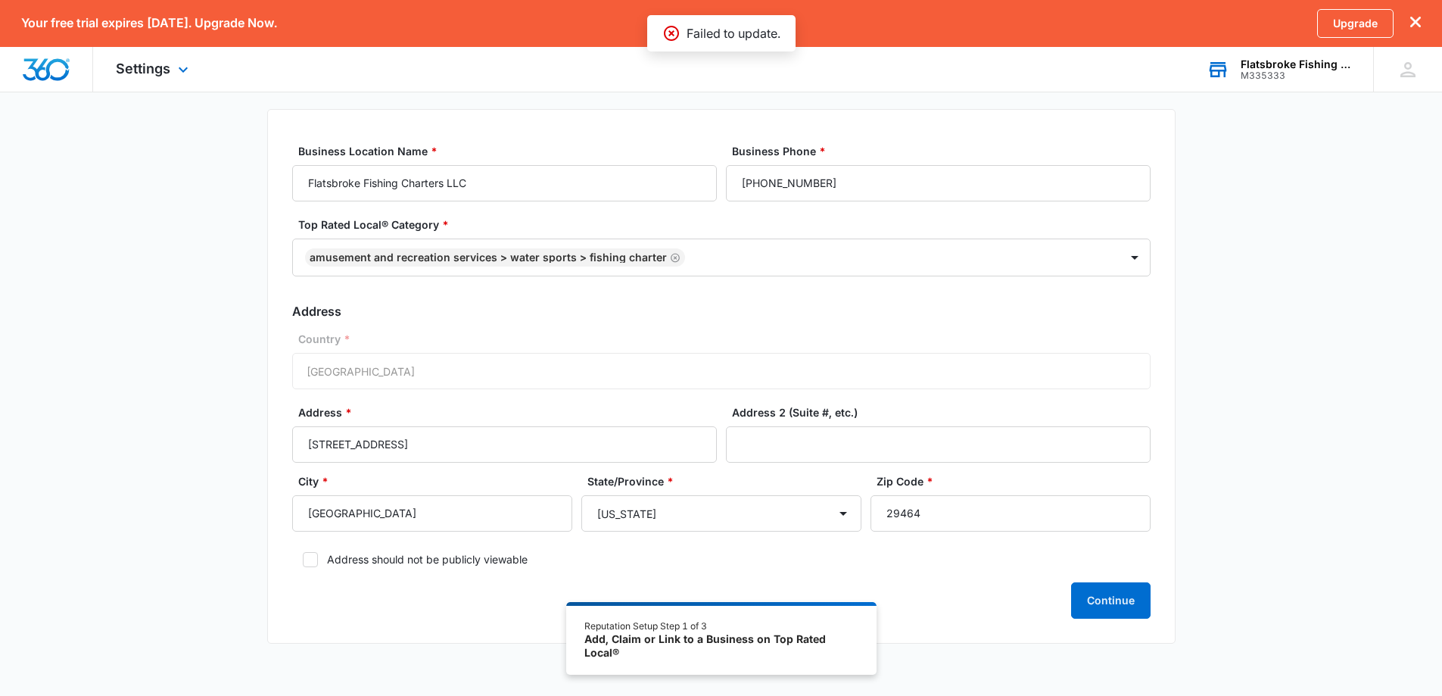
scroll to position [0, 0]
